Goal: Browse casually

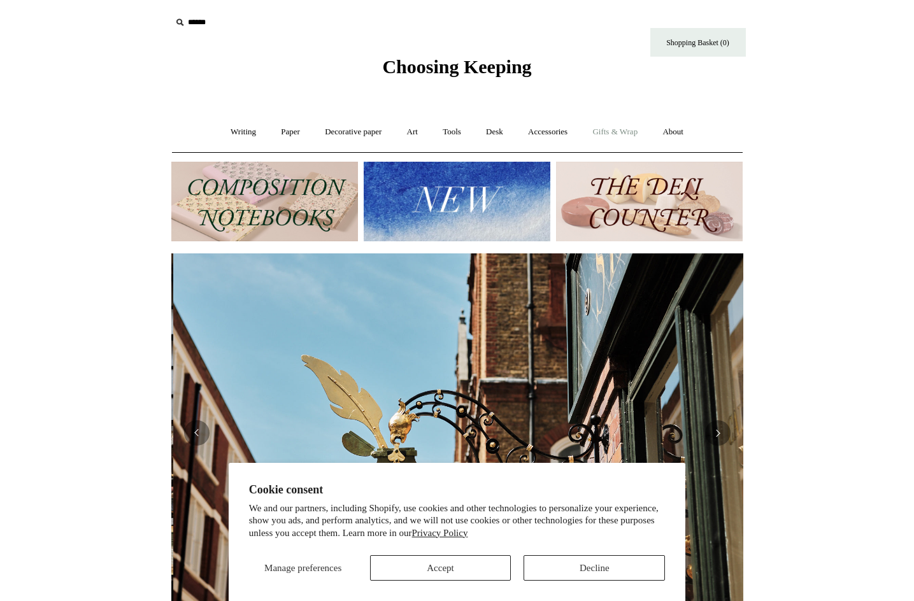
scroll to position [0, 572]
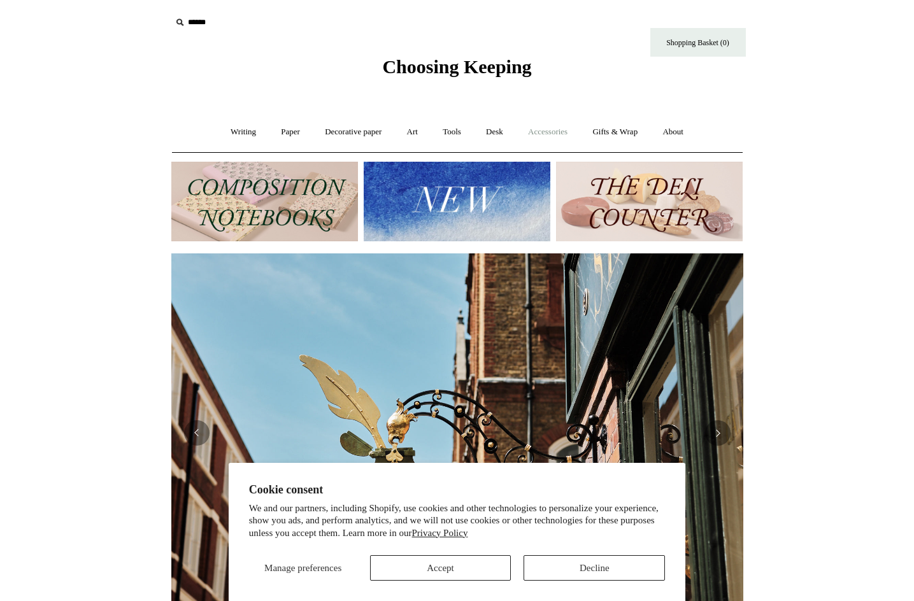
click at [558, 131] on link "Accessories +" at bounding box center [548, 132] width 62 height 34
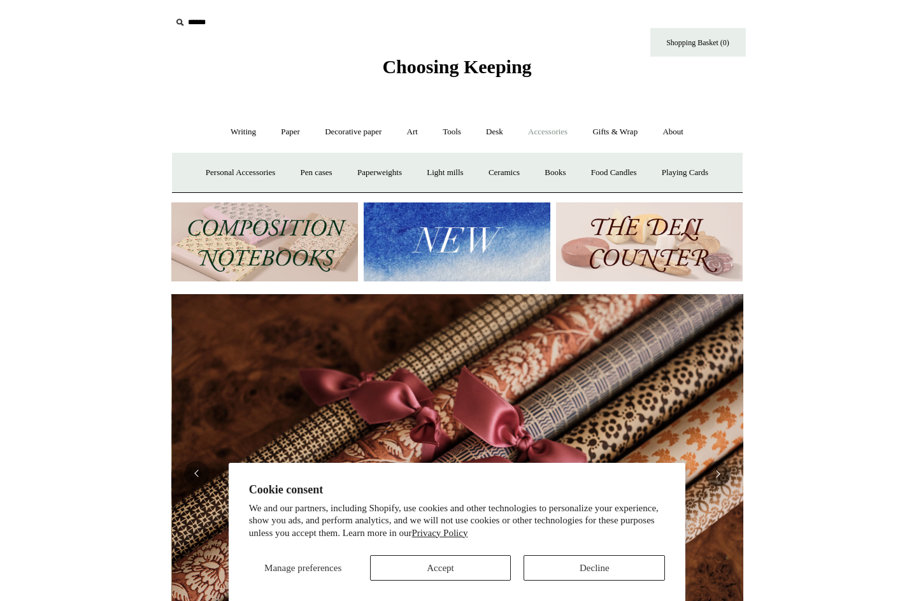
scroll to position [0, 1144]
click at [471, 569] on button "Accept" at bounding box center [440, 567] width 141 height 25
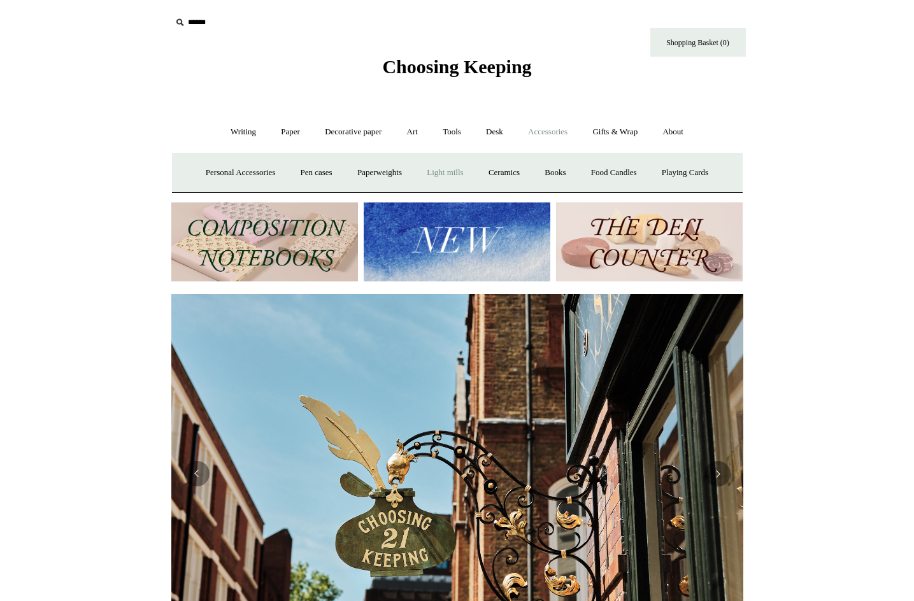
scroll to position [0, 1036]
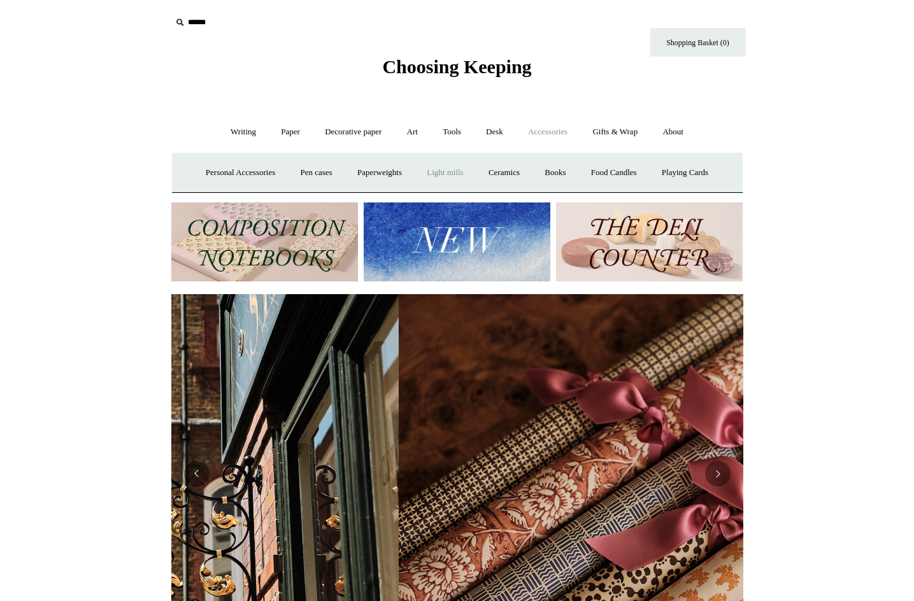
click at [459, 168] on link "Light mills" at bounding box center [444, 173] width 59 height 34
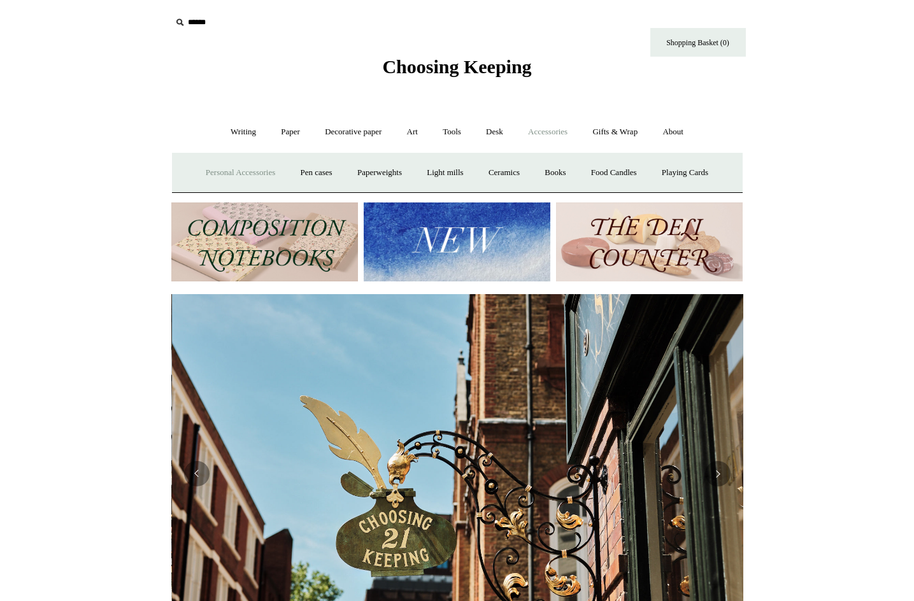
scroll to position [0, 572]
click at [238, 169] on link "Personal Accessories +" at bounding box center [240, 173] width 92 height 34
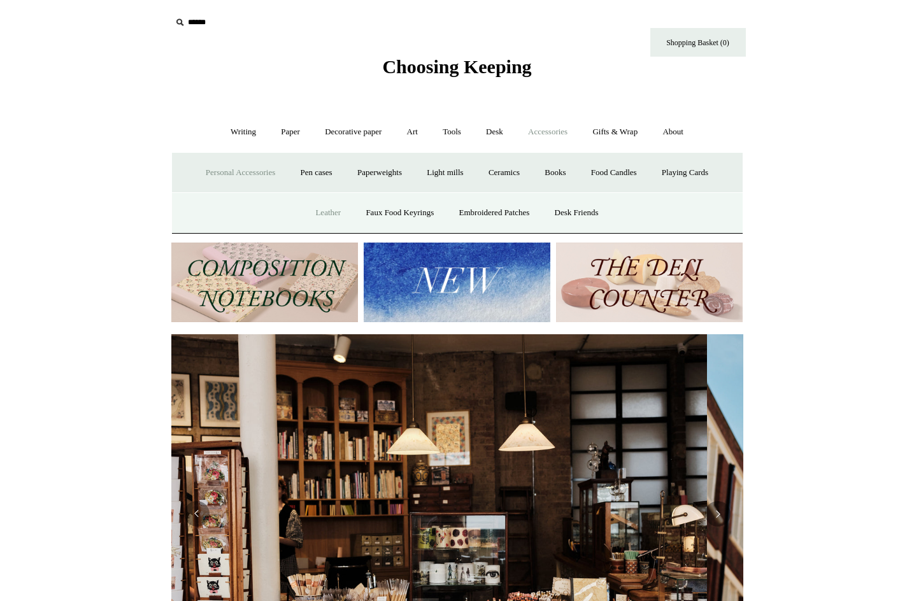
scroll to position [0, 0]
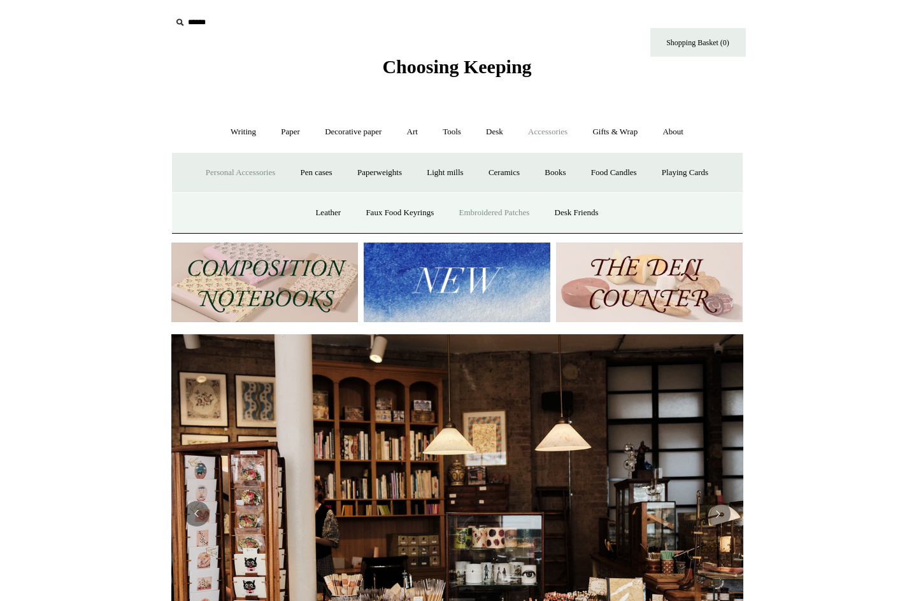
click at [515, 208] on link "Embroidered Patches" at bounding box center [495, 213] width 94 height 34
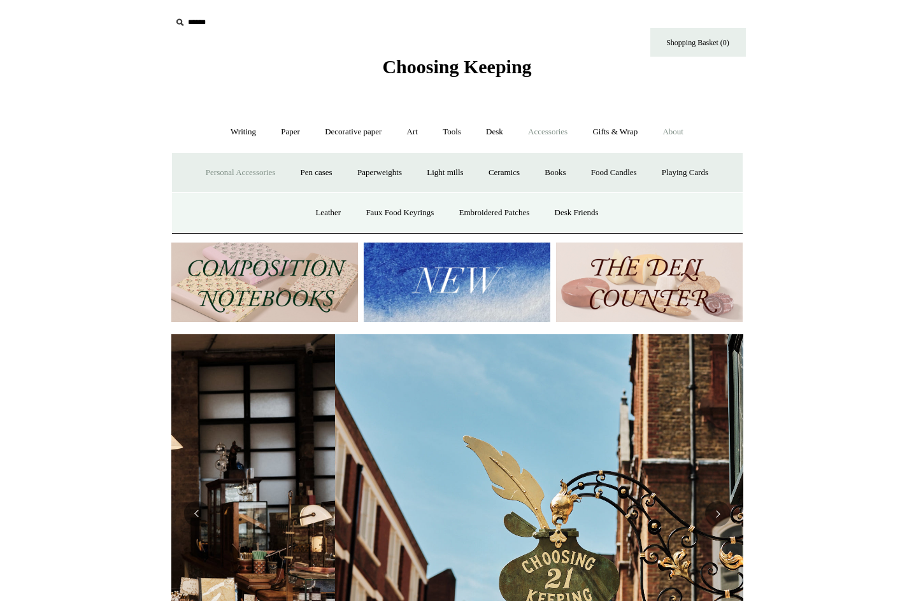
scroll to position [0, 572]
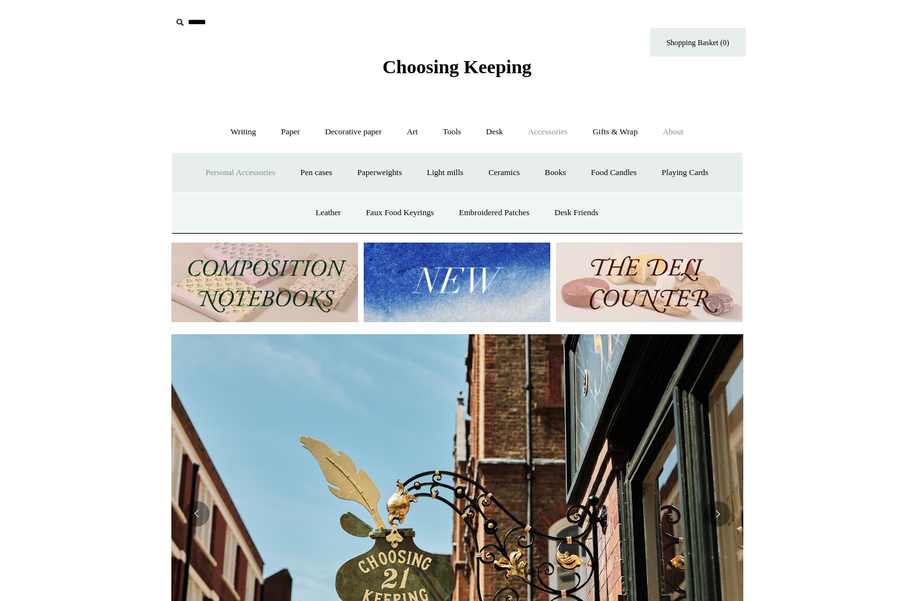
click at [686, 129] on link "About +" at bounding box center [673, 132] width 44 height 34
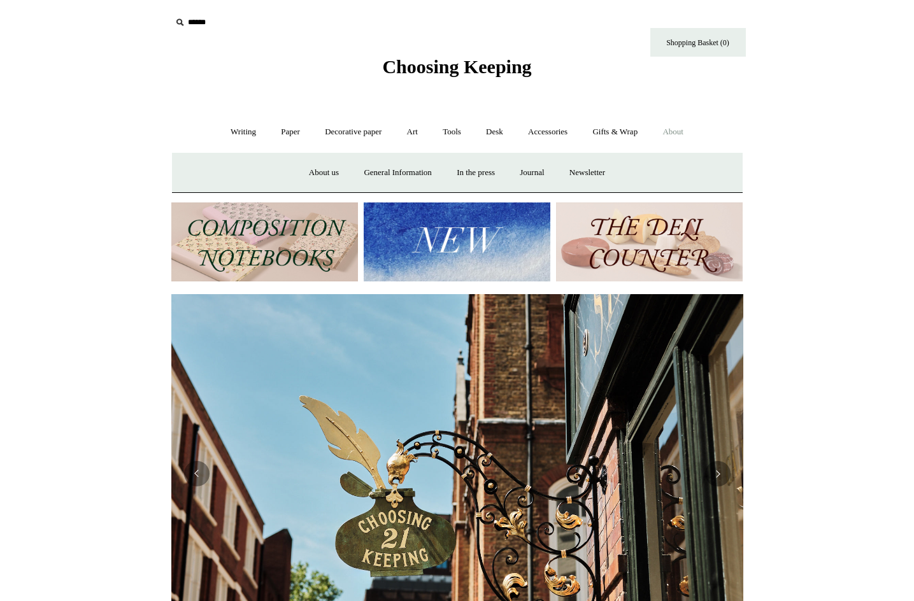
click at [686, 129] on link "About -" at bounding box center [673, 132] width 44 height 34
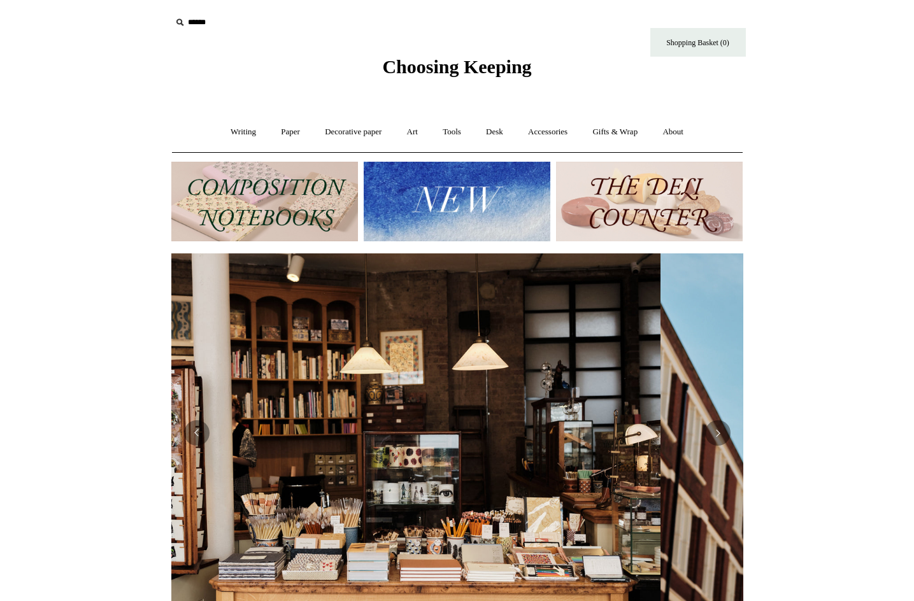
scroll to position [0, 0]
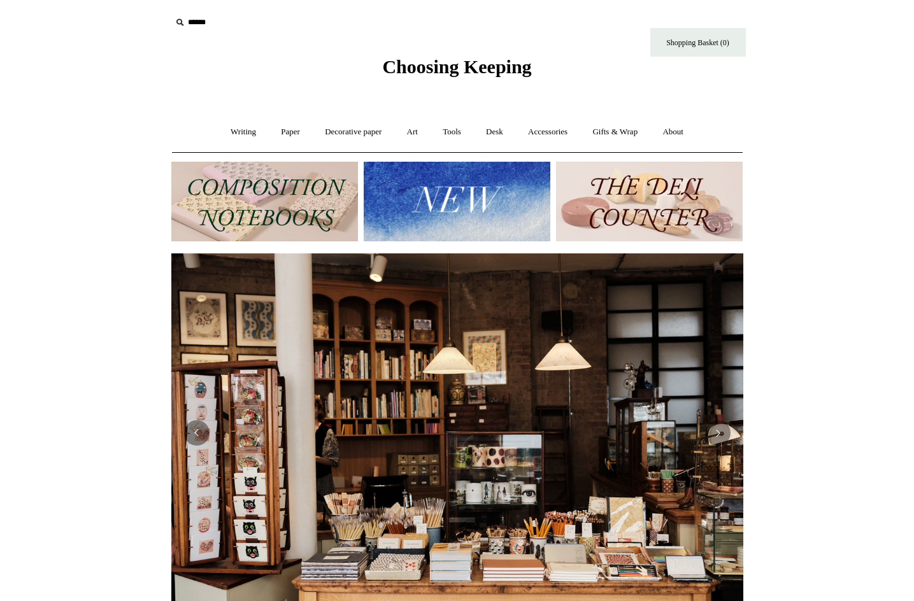
click at [270, 194] on img at bounding box center [264, 202] width 187 height 80
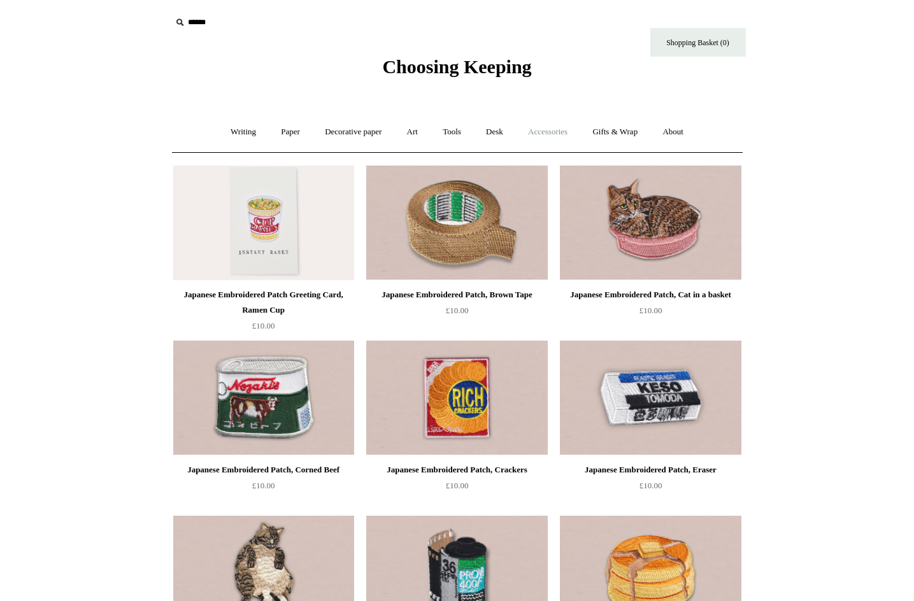
click at [553, 127] on link "Accessories +" at bounding box center [548, 132] width 62 height 34
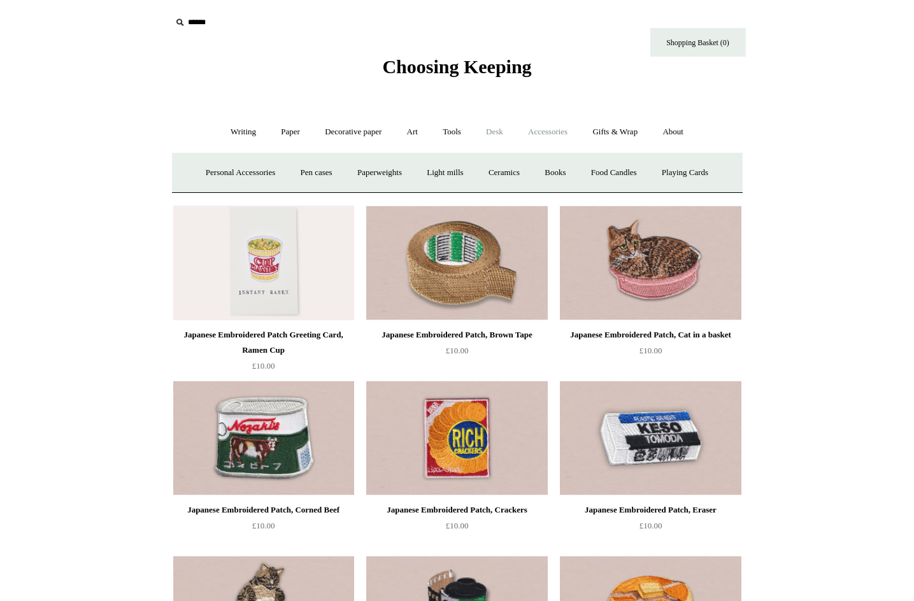
click at [498, 127] on link "Desk +" at bounding box center [494, 132] width 40 height 34
click at [594, 170] on link "Scanlon Apparati" at bounding box center [594, 173] width 80 height 34
click at [448, 168] on link "Folders" at bounding box center [445, 173] width 48 height 34
